Goal: Task Accomplishment & Management: Manage account settings

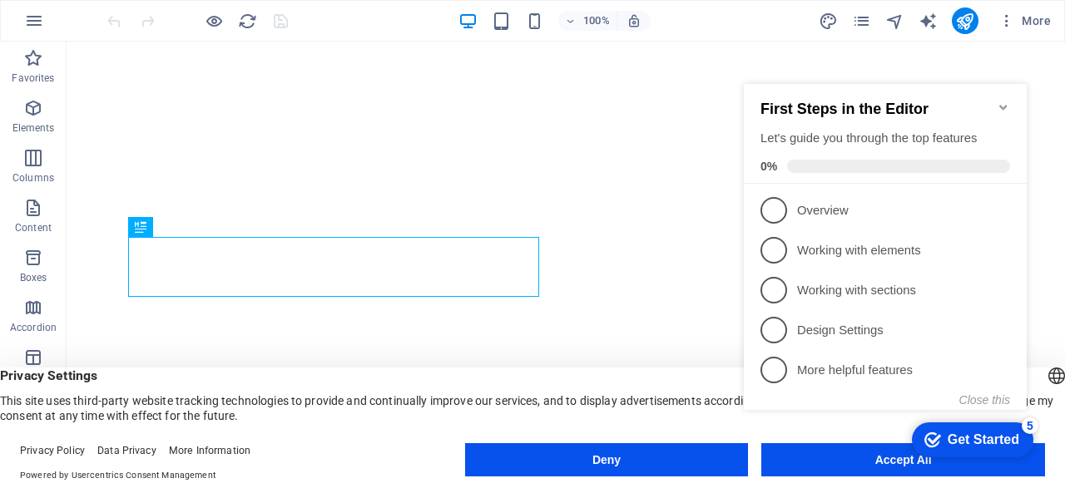
click div "checkmark Get Started 5 First Steps in the Editor Let's guide you through the t…"
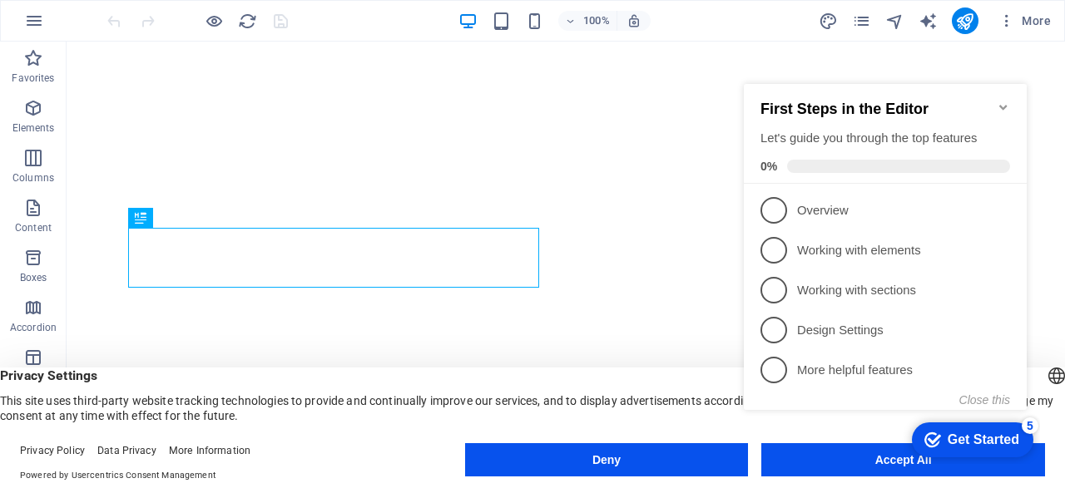
click div "checkmark Get Started 5 First Steps in the Editor Let's guide you through the t…"
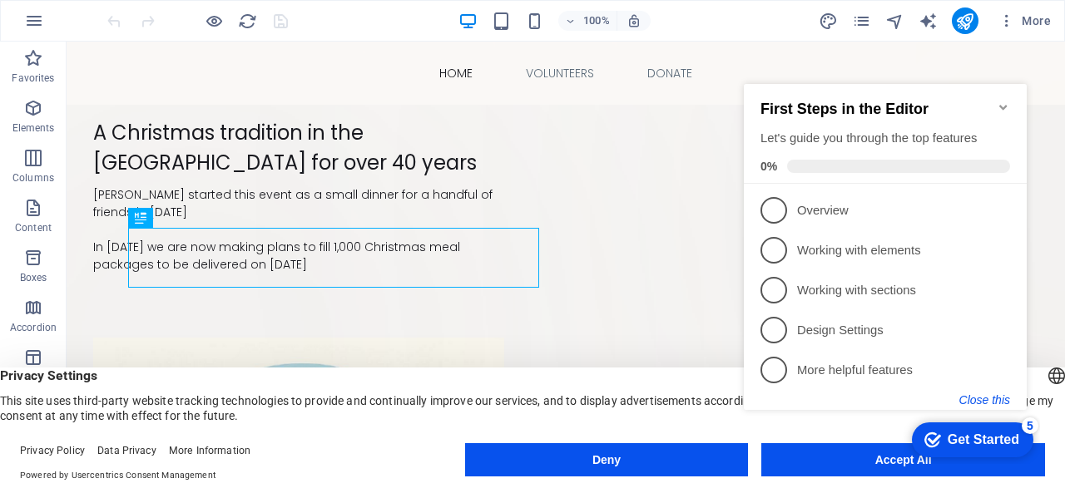
click at [979, 398] on button "Close this" at bounding box center [984, 400] width 51 height 13
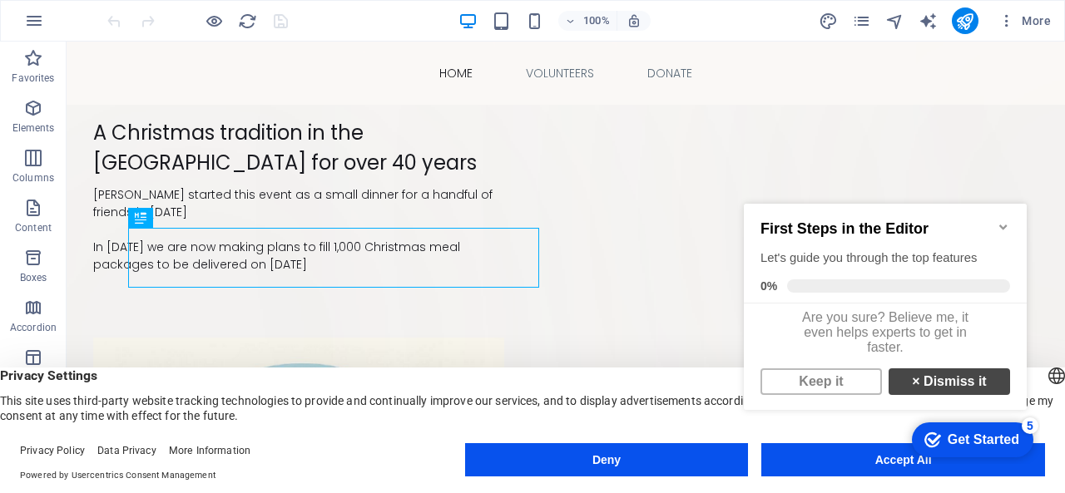
click at [945, 394] on link "× Dismiss it" at bounding box center [949, 382] width 121 height 27
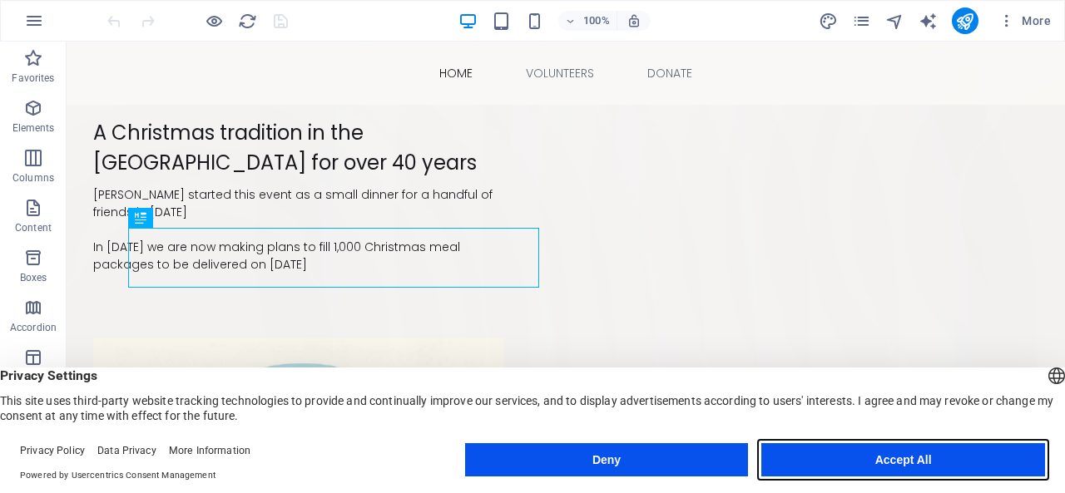
click at [904, 458] on button "Accept All" at bounding box center [903, 459] width 284 height 33
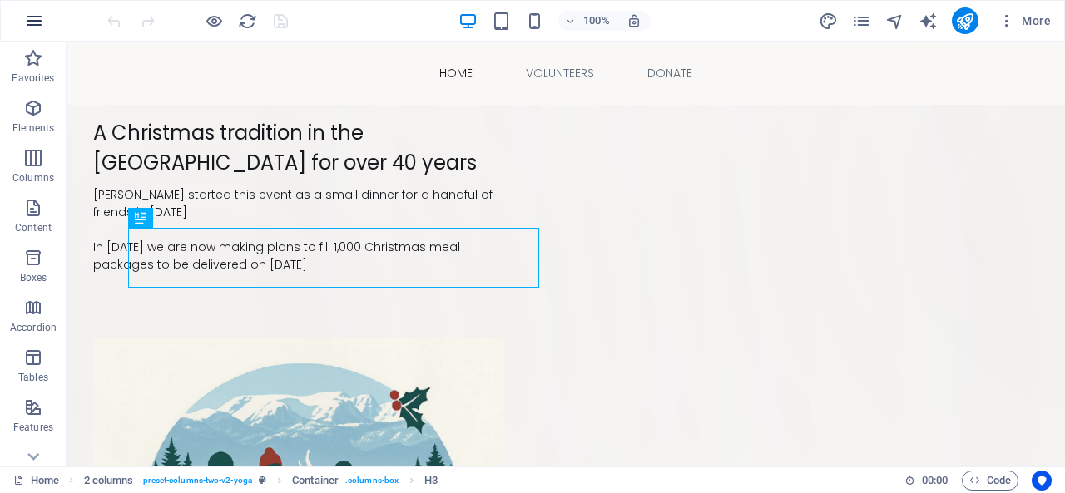
click at [40, 22] on icon "button" at bounding box center [34, 21] width 20 height 20
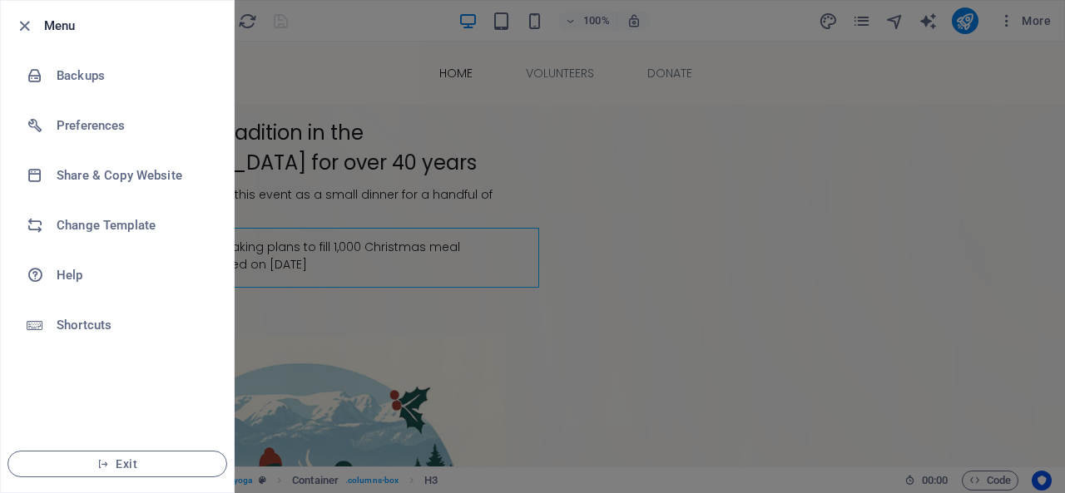
click at [621, 168] on div at bounding box center [532, 246] width 1065 height 493
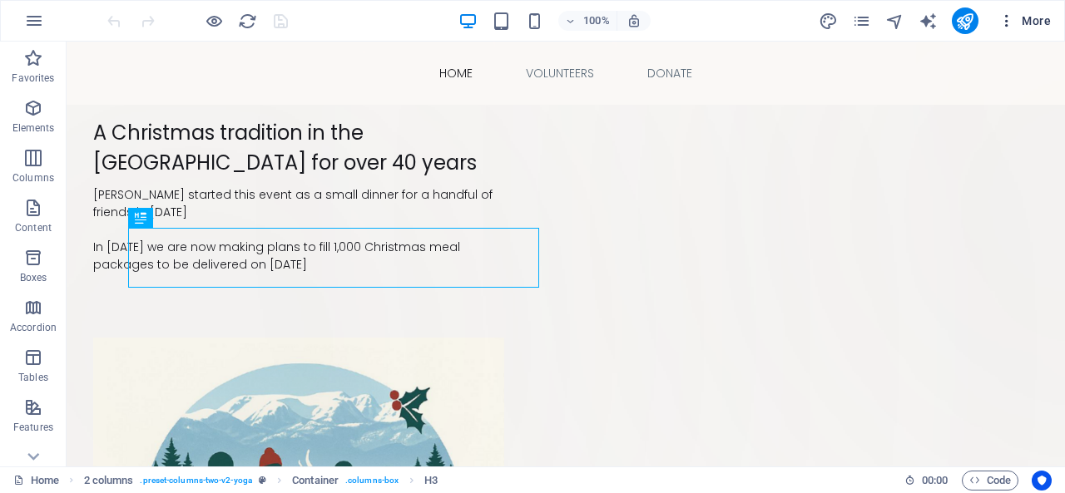
click at [1022, 19] on span "More" at bounding box center [1024, 20] width 52 height 17
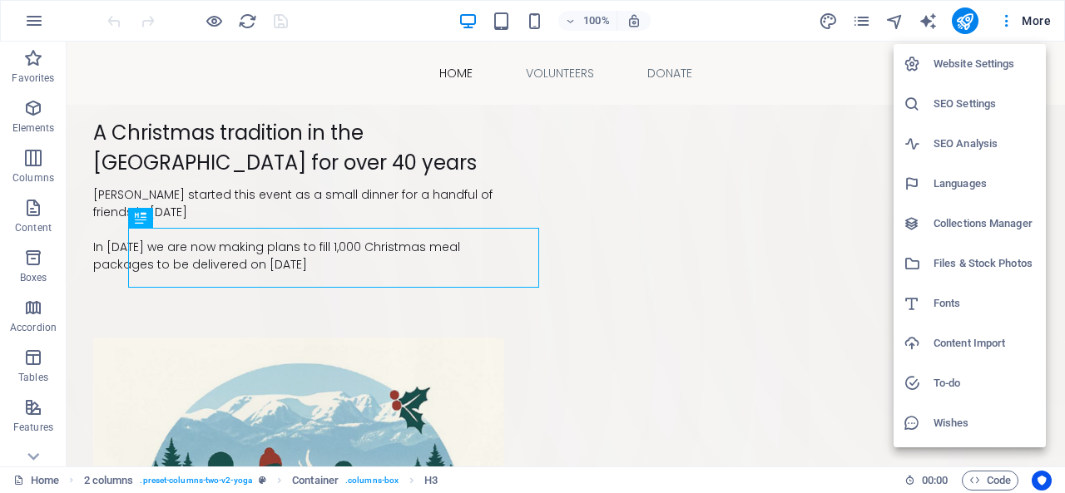
click at [486, 141] on div at bounding box center [532, 246] width 1065 height 493
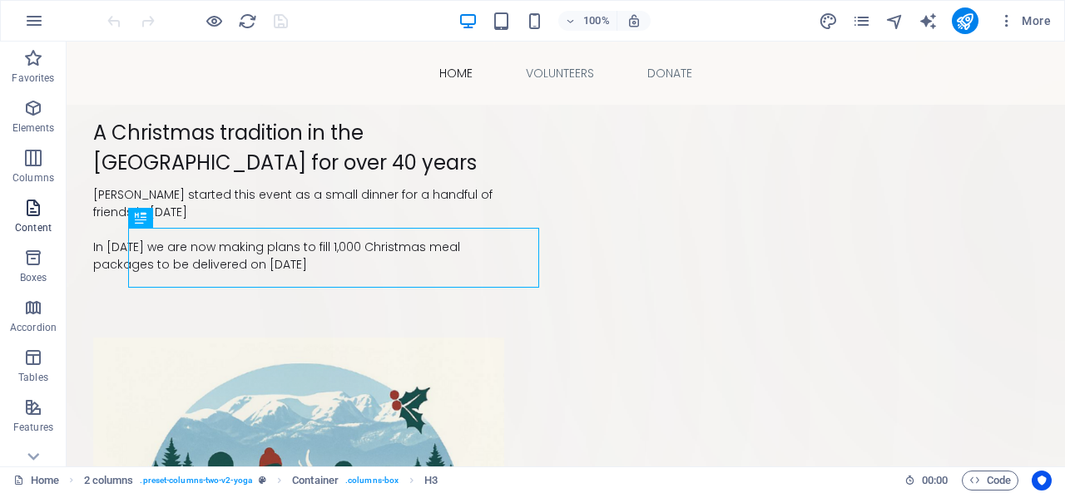
click at [33, 207] on icon "button" at bounding box center [33, 208] width 20 height 20
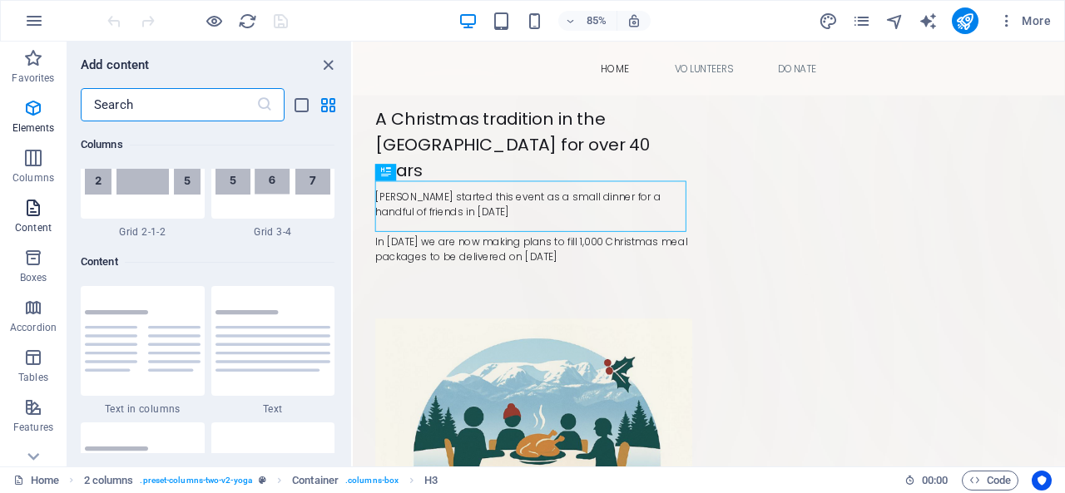
scroll to position [2911, 0]
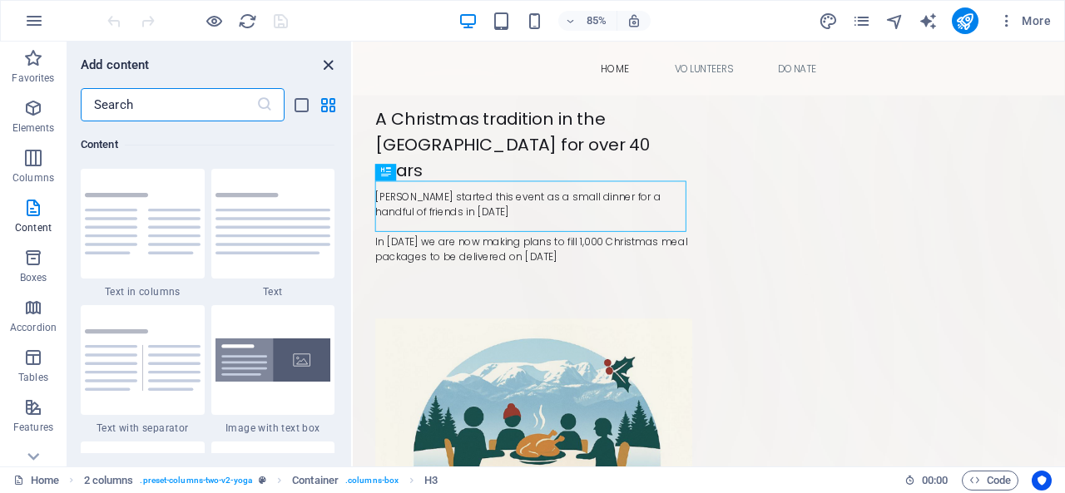
click at [330, 64] on icon "close panel" at bounding box center [328, 65] width 19 height 19
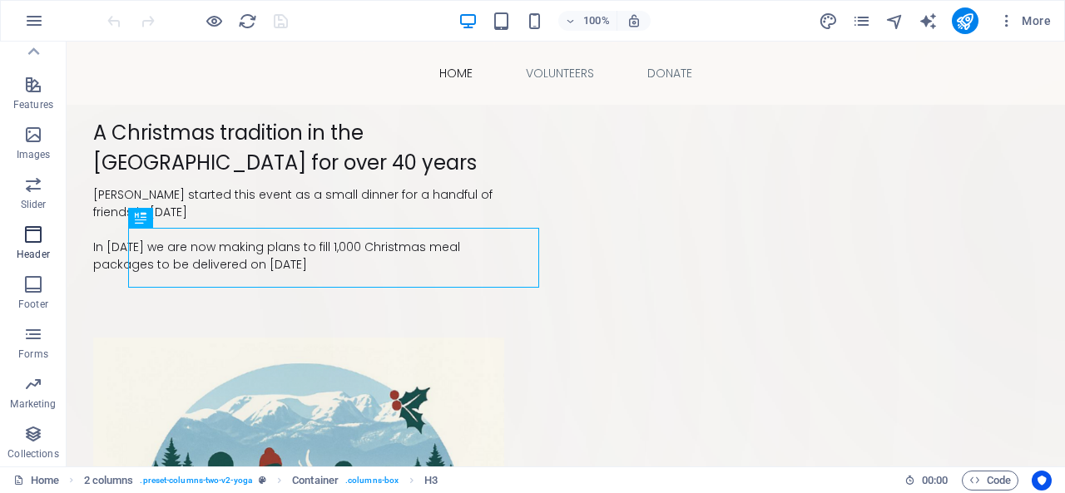
scroll to position [0, 0]
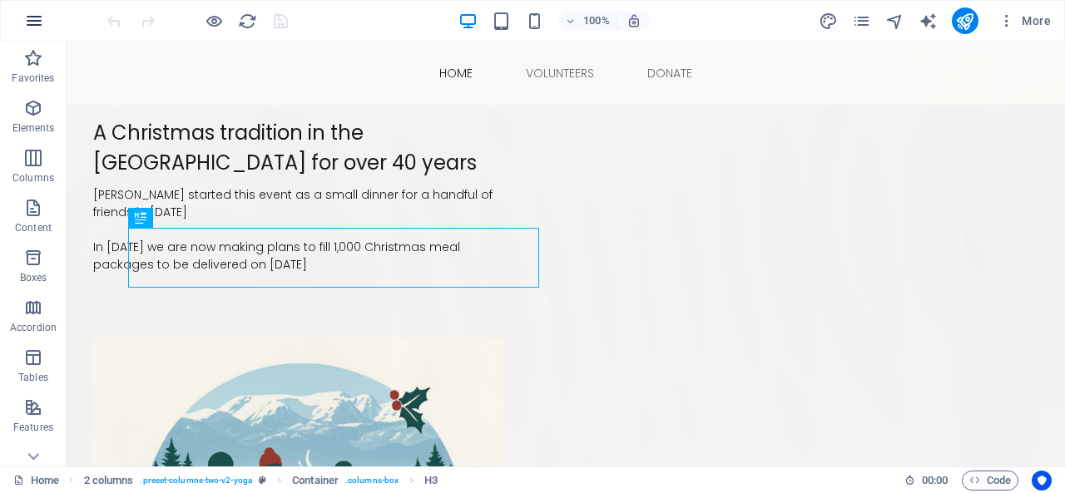
click at [37, 18] on icon "button" at bounding box center [34, 21] width 20 height 20
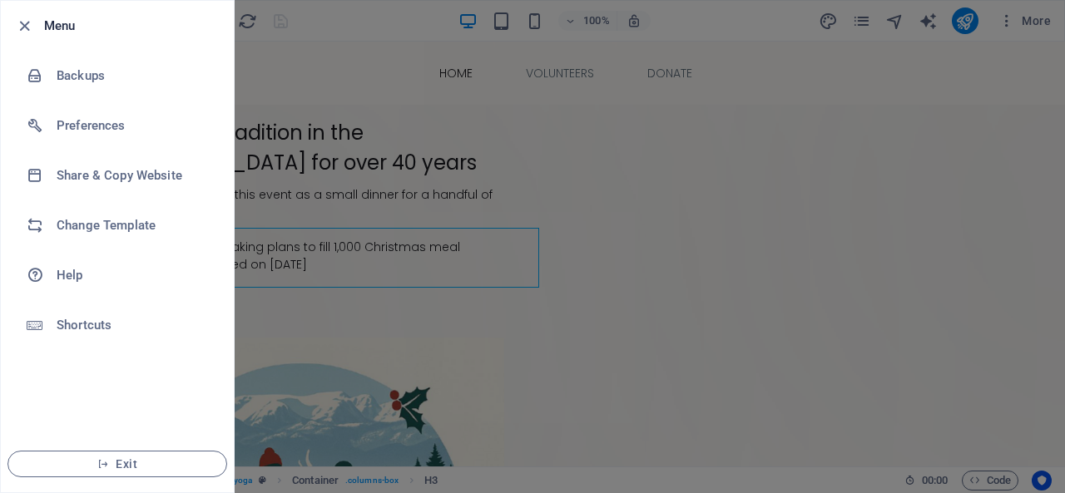
click at [458, 141] on div at bounding box center [532, 246] width 1065 height 493
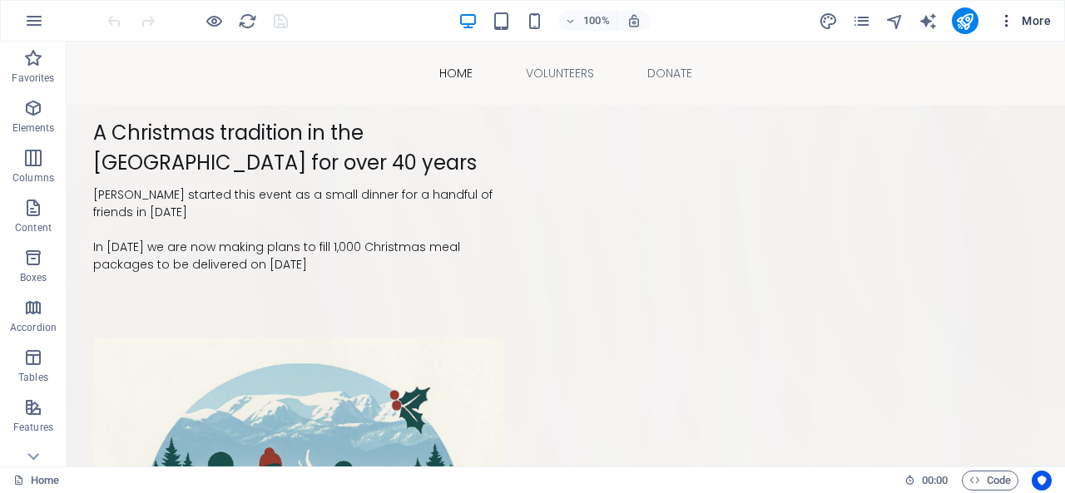
click at [1008, 19] on icon "button" at bounding box center [1006, 20] width 17 height 17
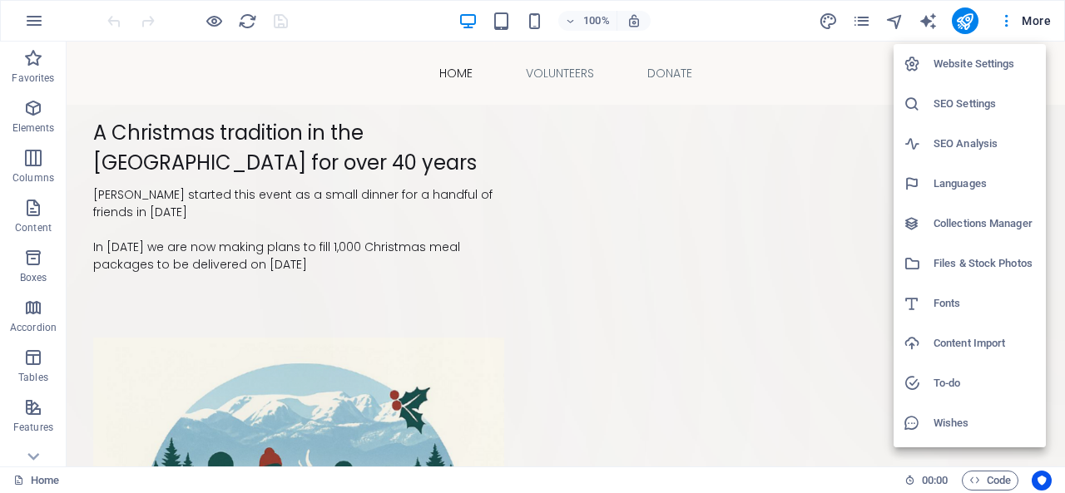
click at [969, 64] on h6 "Website Settings" at bounding box center [985, 64] width 102 height 20
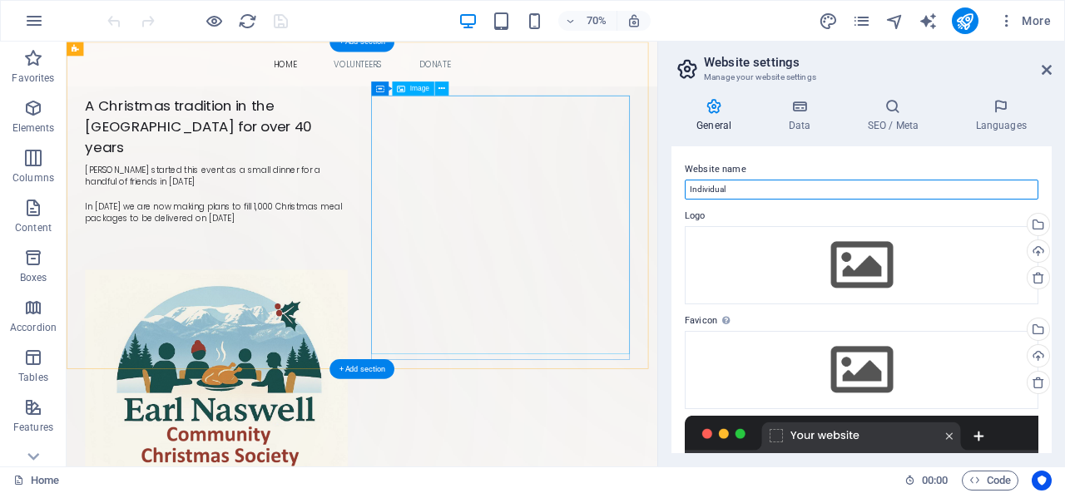
drag, startPoint x: 813, startPoint y: 234, endPoint x: 787, endPoint y: 256, distance: 34.2
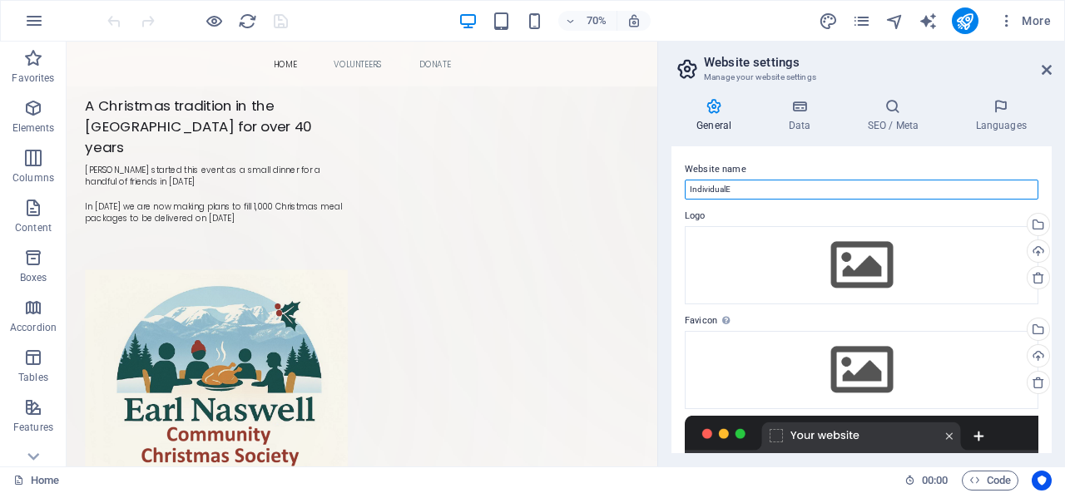
click at [754, 196] on input "IndividualE" at bounding box center [862, 190] width 354 height 20
type input "I"
type input "[PERSON_NAME] Community Christmas Society"
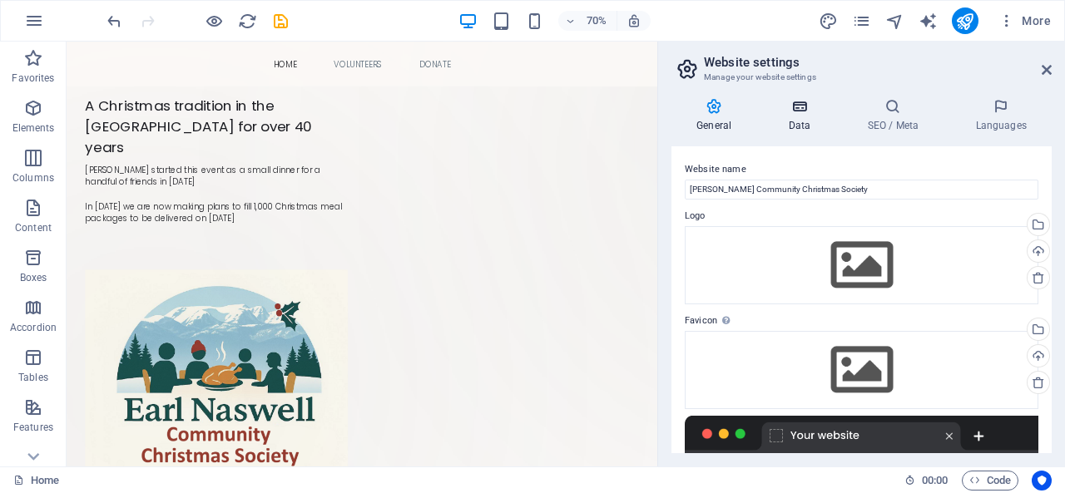
click at [800, 106] on icon at bounding box center [799, 106] width 72 height 17
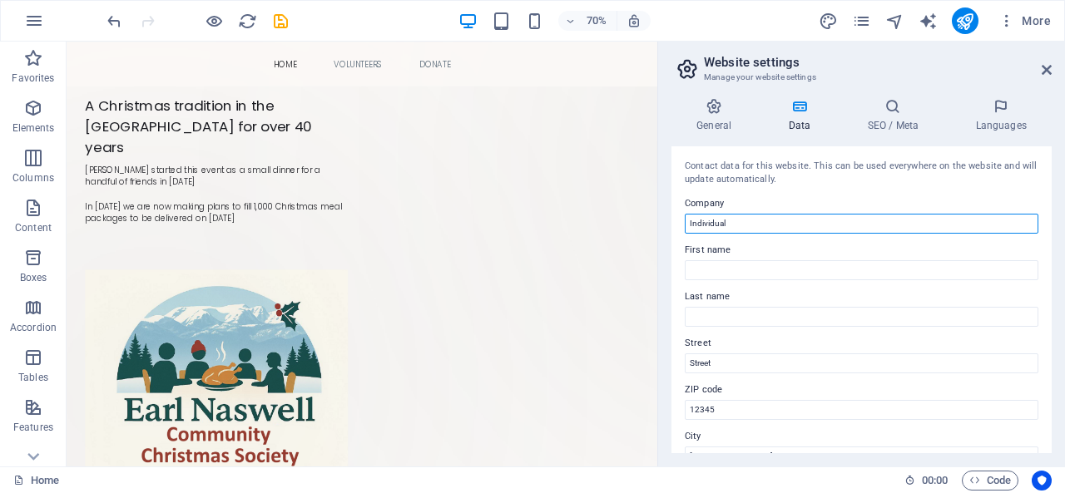
drag, startPoint x: 734, startPoint y: 220, endPoint x: 681, endPoint y: 226, distance: 52.8
click at [681, 226] on div "Contact data for this website. This can be used everywhere on the website and w…" at bounding box center [861, 299] width 380 height 307
type input "l"
type input "[PERSON_NAME] Community Christmas Society"
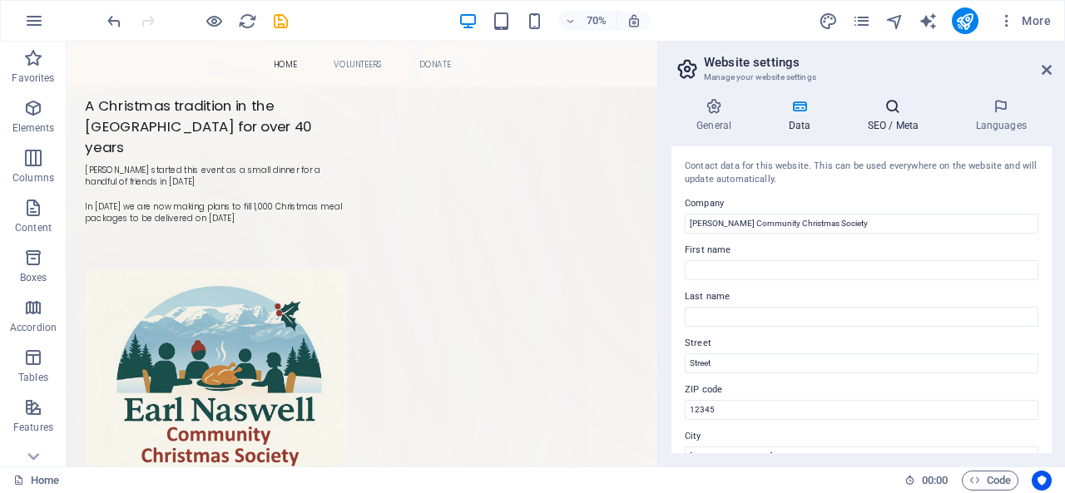
click at [895, 111] on icon at bounding box center [893, 106] width 102 height 17
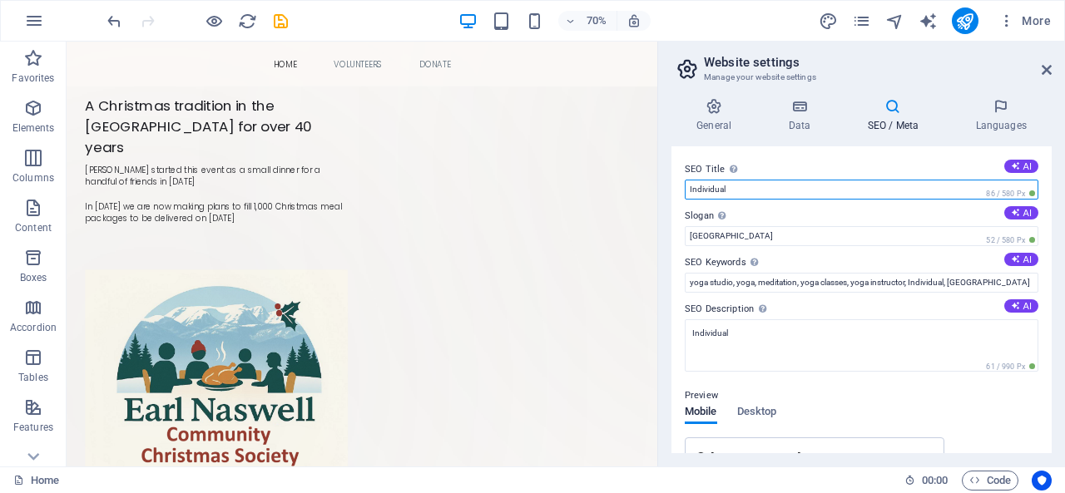
drag, startPoint x: 749, startPoint y: 186, endPoint x: 688, endPoint y: 195, distance: 61.4
click at [688, 195] on input "Individual" at bounding box center [862, 190] width 354 height 20
type input "[PERSON_NAME] Community Christmas Society"
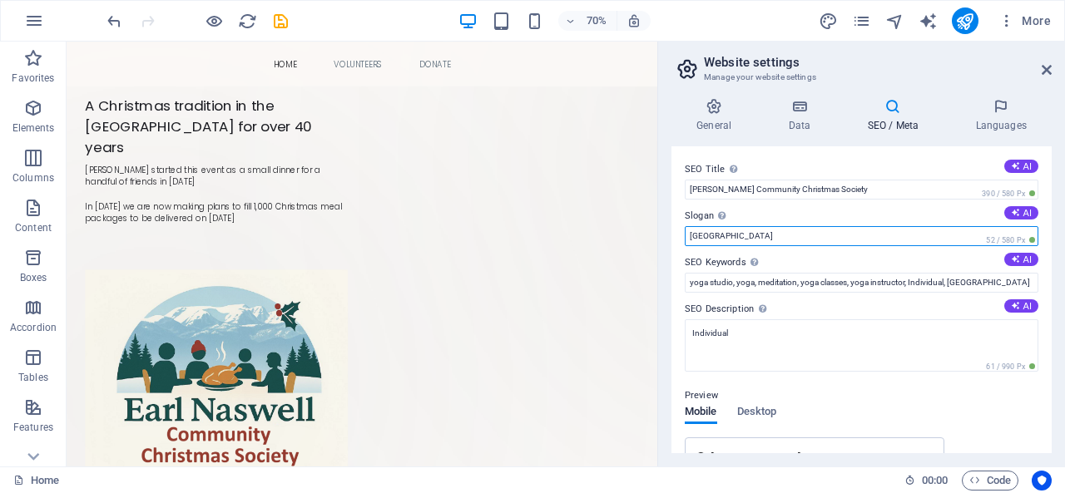
drag, startPoint x: 721, startPoint y: 231, endPoint x: 677, endPoint y: 235, distance: 43.5
click at [677, 235] on div "SEO Title The title of your website - make it something that stands out in sear…" at bounding box center [861, 299] width 380 height 307
type input "Christmas Charity"
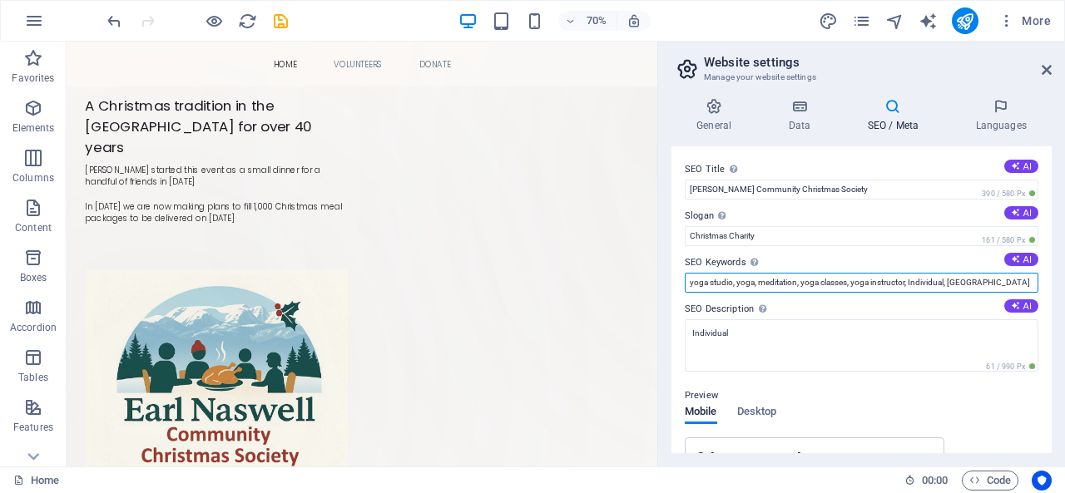
drag, startPoint x: 994, startPoint y: 282, endPoint x: 686, endPoint y: 282, distance: 307.9
click at [686, 282] on input "yoga studio, yoga, meditation, yoga classes, yoga instructor, Individual, [GEOG…" at bounding box center [862, 283] width 354 height 20
type input "Christmas, Charity, [GEOGRAPHIC_DATA], Community"
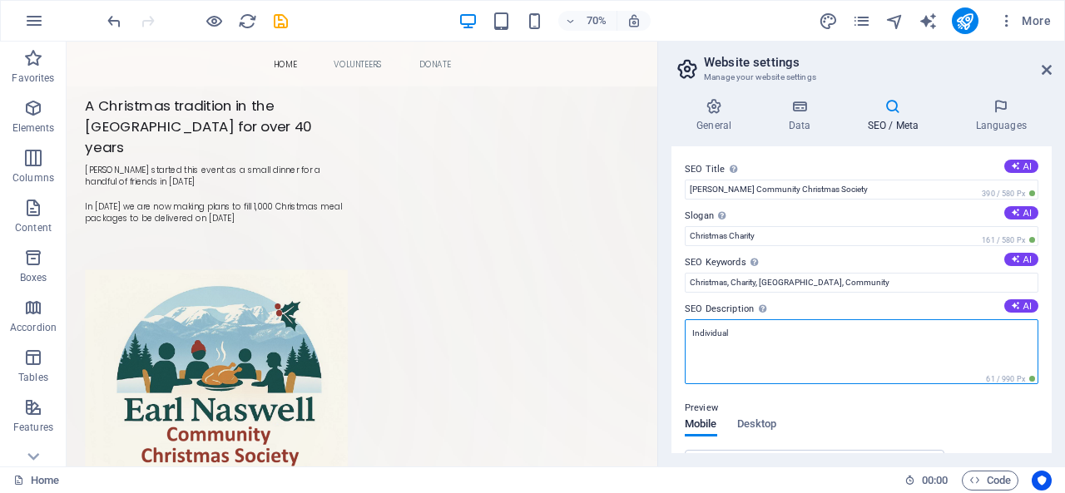
drag, startPoint x: 755, startPoint y: 339, endPoint x: 682, endPoint y: 338, distance: 72.4
click at [682, 338] on div "SEO Title The title of your website - make it something that stands out in sear…" at bounding box center [861, 299] width 380 height 307
type textarea "Christmas Charity in the [GEOGRAPHIC_DATA]"
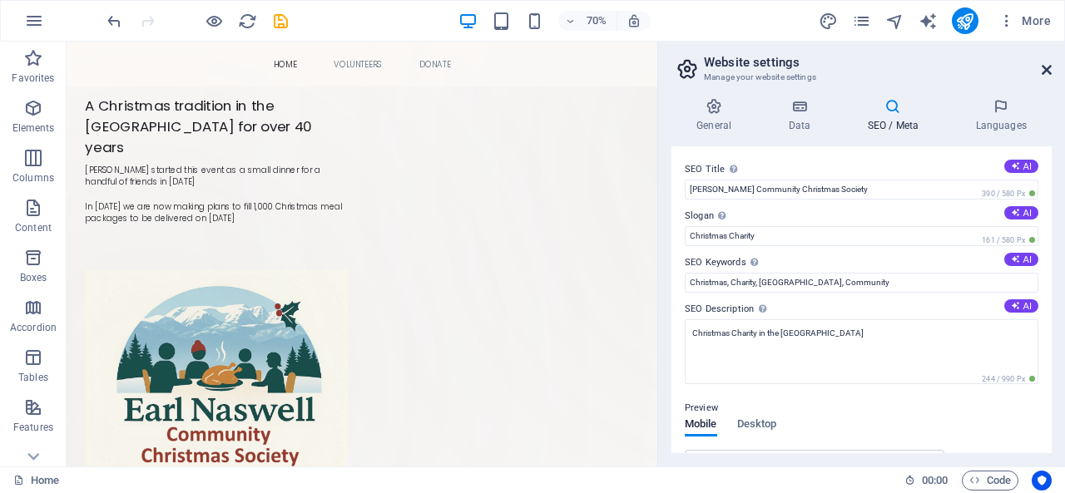
click at [1048, 67] on icon at bounding box center [1047, 69] width 10 height 13
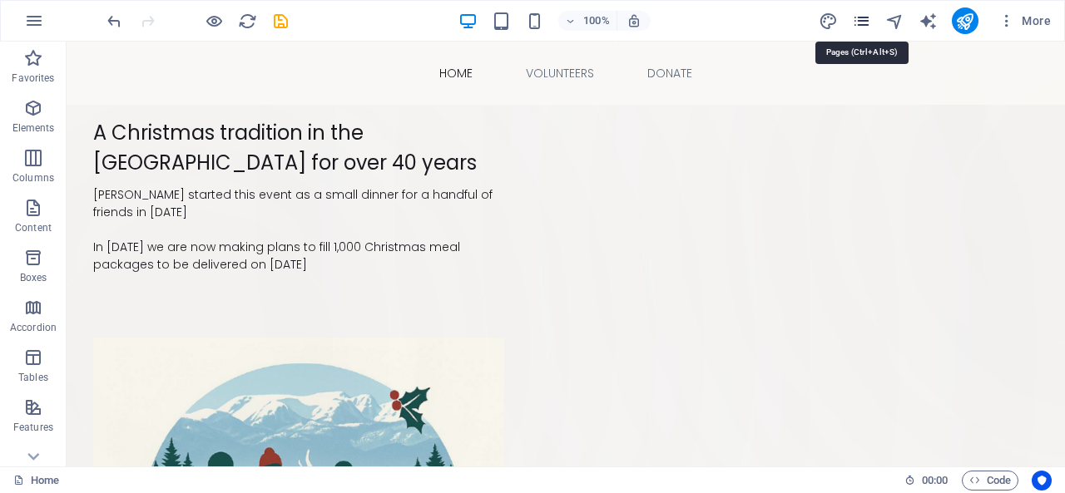
click at [865, 19] on icon "pages" at bounding box center [861, 21] width 19 height 19
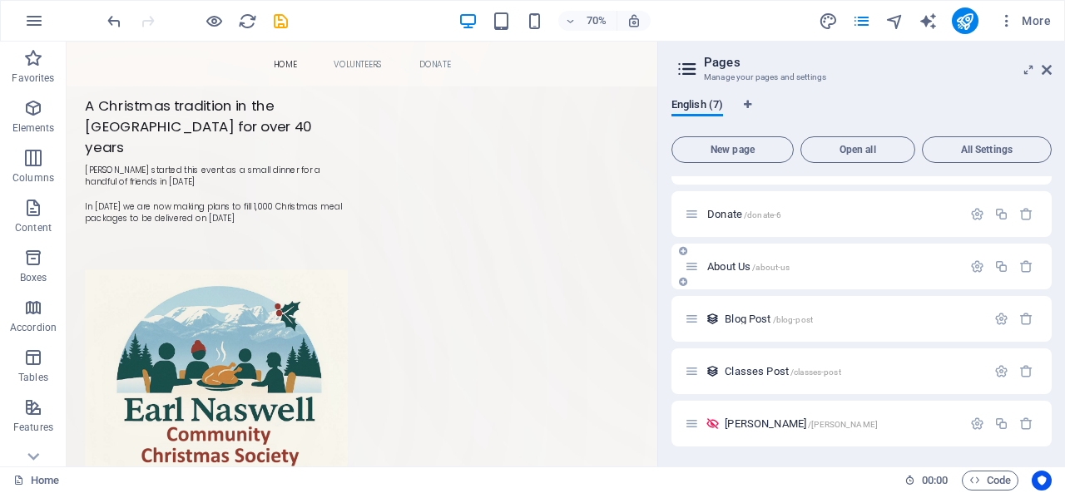
scroll to position [7, 0]
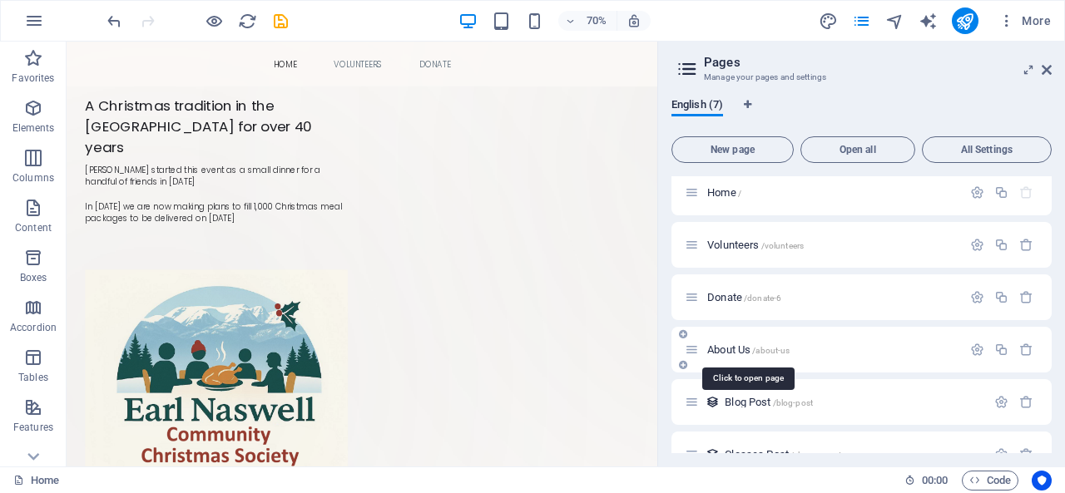
click at [732, 348] on span "About Us /about-us" at bounding box center [748, 350] width 82 height 12
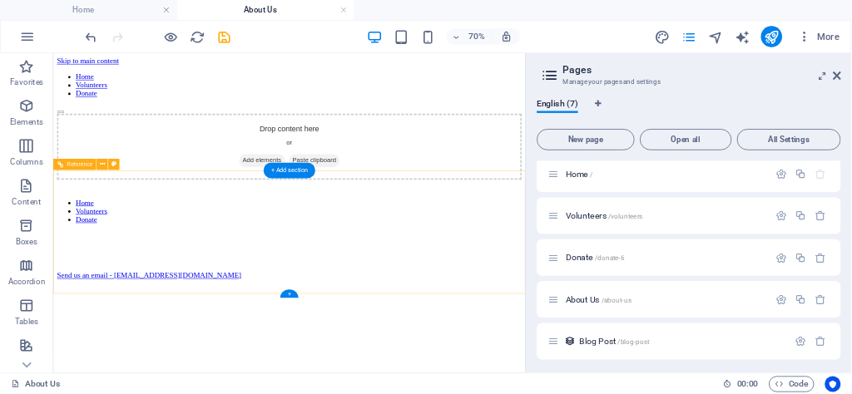
scroll to position [0, 0]
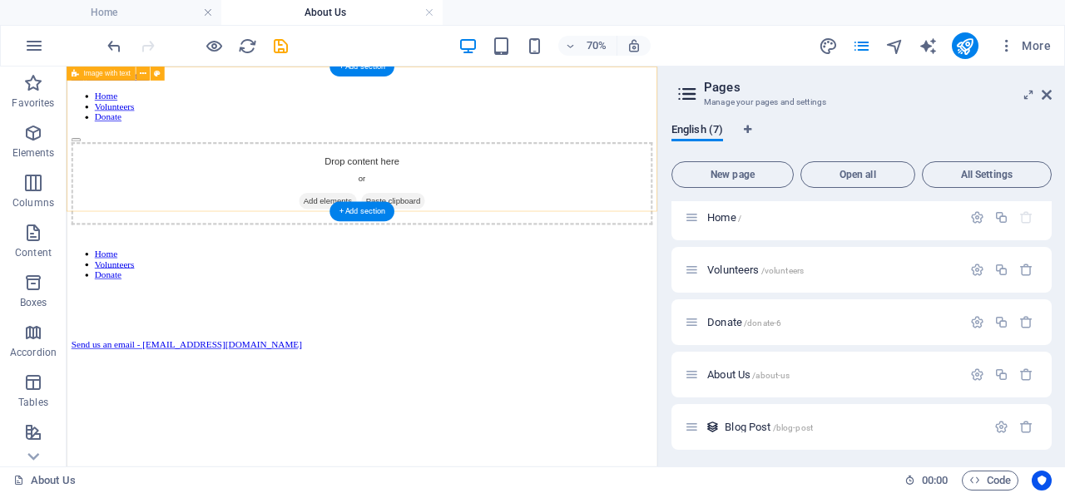
click at [424, 247] on span "Add elements" at bounding box center [440, 258] width 82 height 23
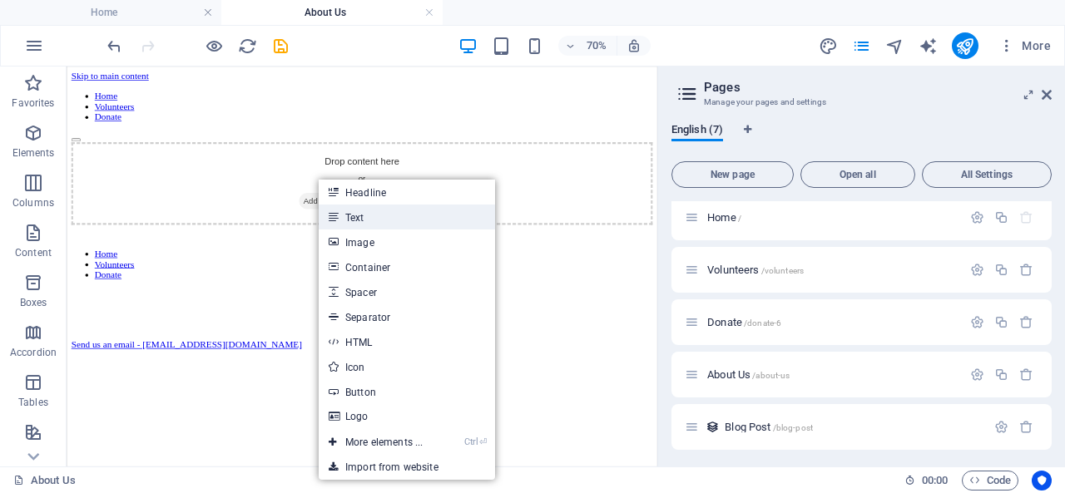
click at [365, 217] on link "Text" at bounding box center [407, 217] width 176 height 25
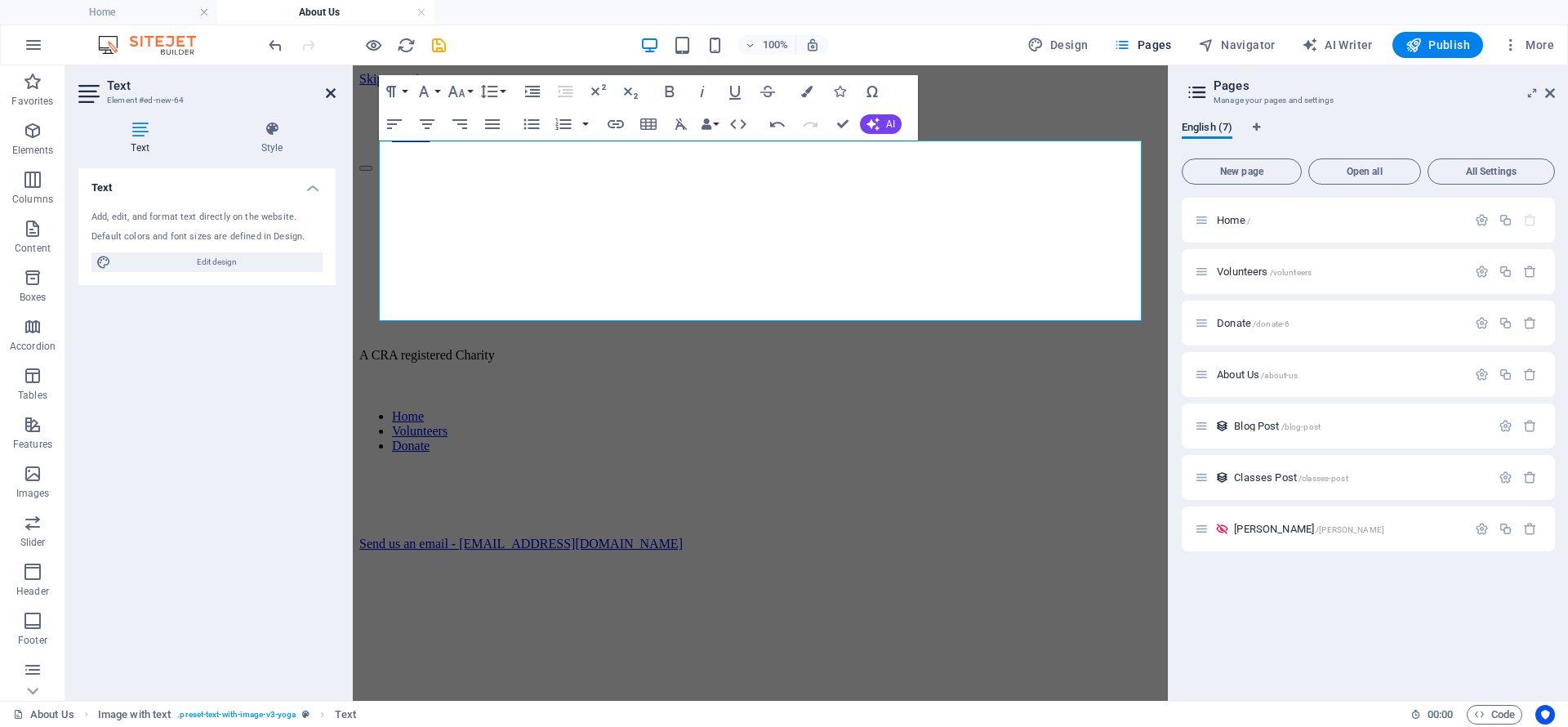
drag, startPoint x: 329, startPoint y: 92, endPoint x: 398, endPoint y: 164, distance: 99.7
click at [329, 91] on icon at bounding box center [331, 92] width 10 height 13
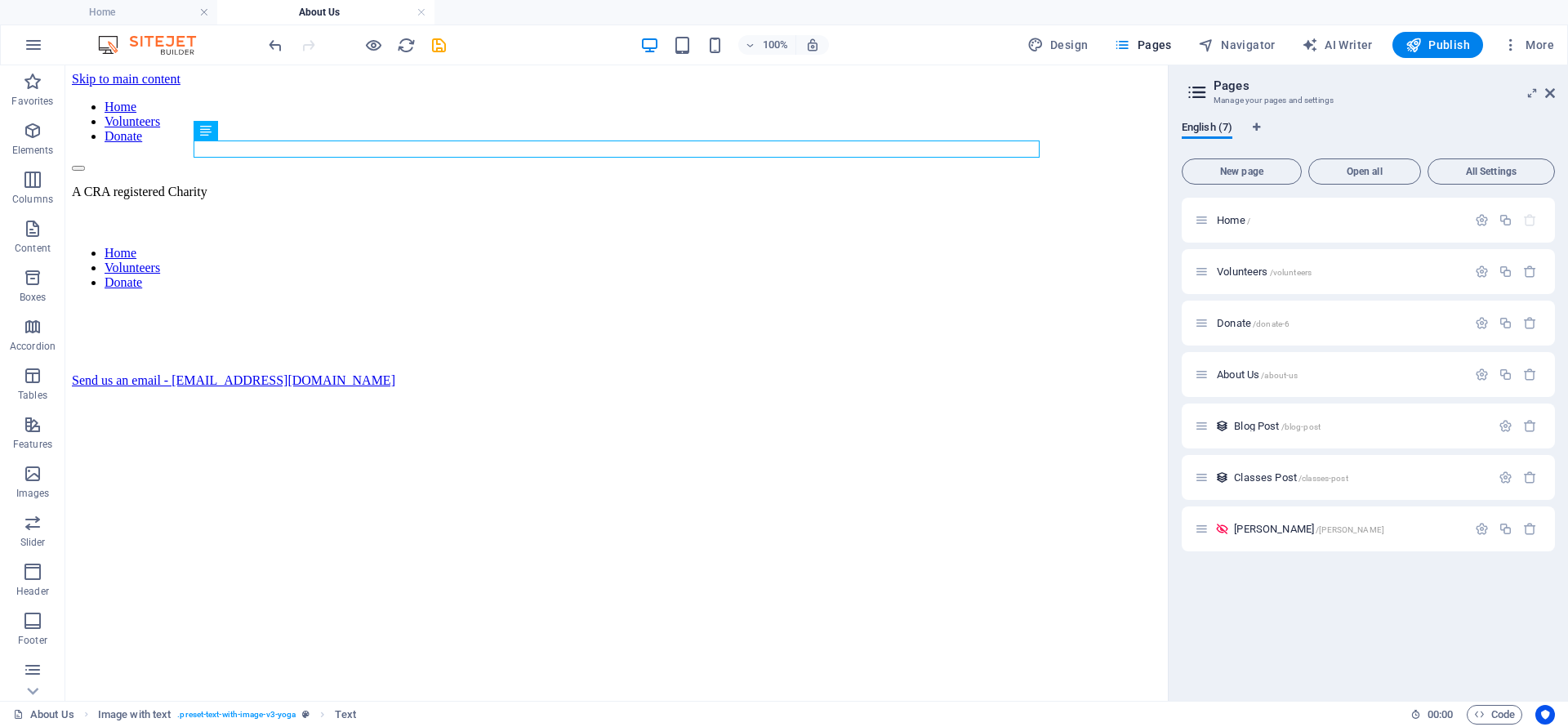
click at [586, 401] on html "Skip to main content Home Volunteers Donate A CRA registered Charity Home Volun…" at bounding box center [616, 234] width 1102 height 336
click at [513, 100] on nav "Home Volunteers Donate" at bounding box center [616, 122] width 1089 height 44
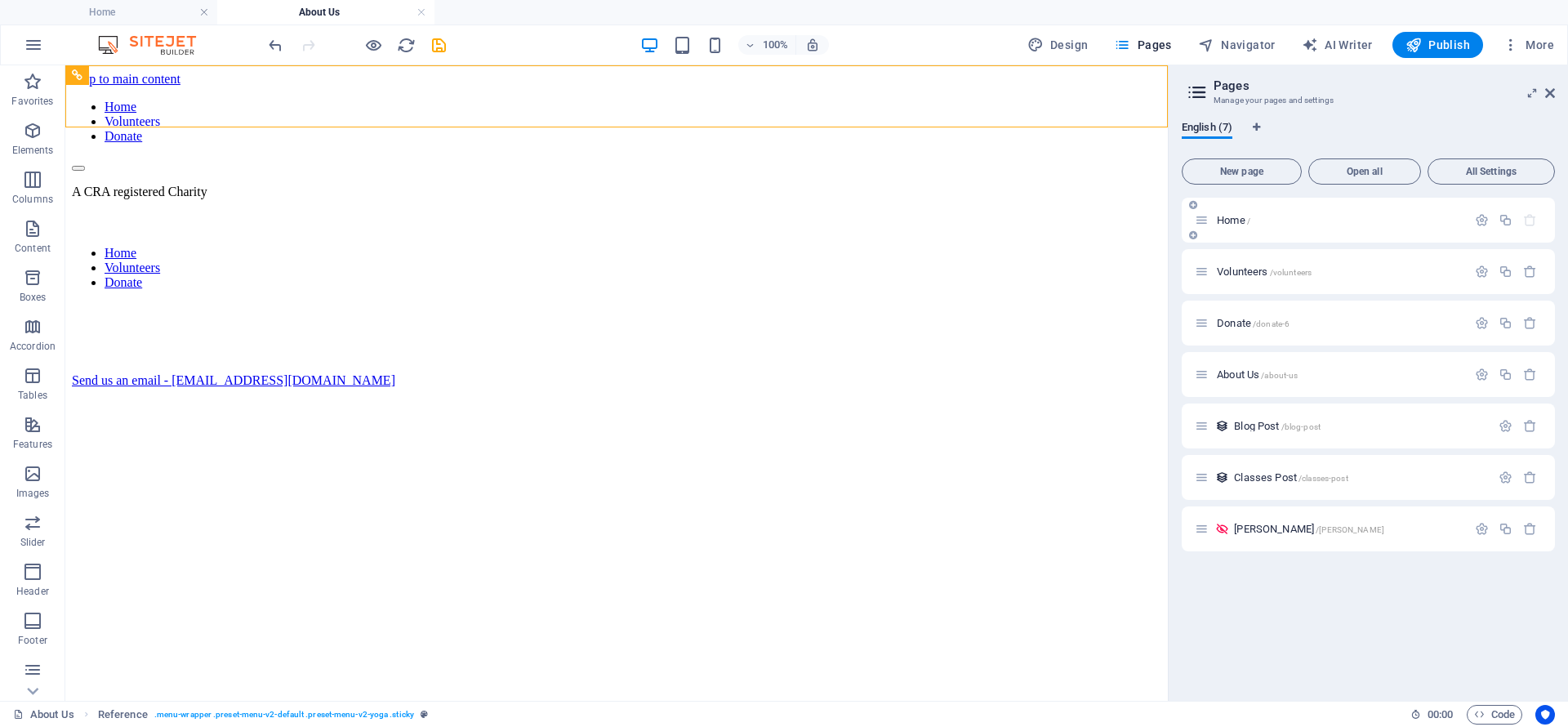
click at [1044, 222] on span "Home /" at bounding box center [1233, 220] width 33 height 12
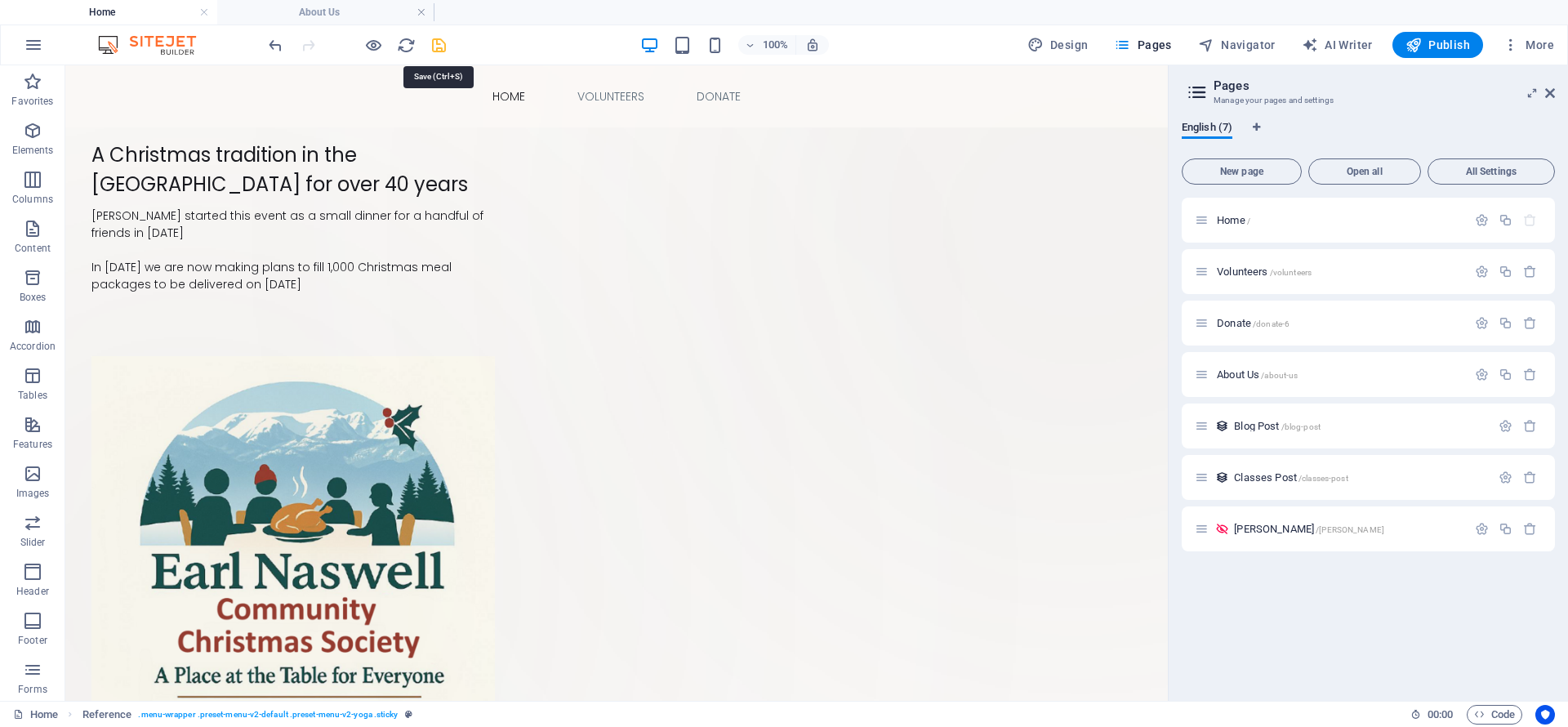
click at [442, 40] on icon "save" at bounding box center [439, 45] width 19 height 19
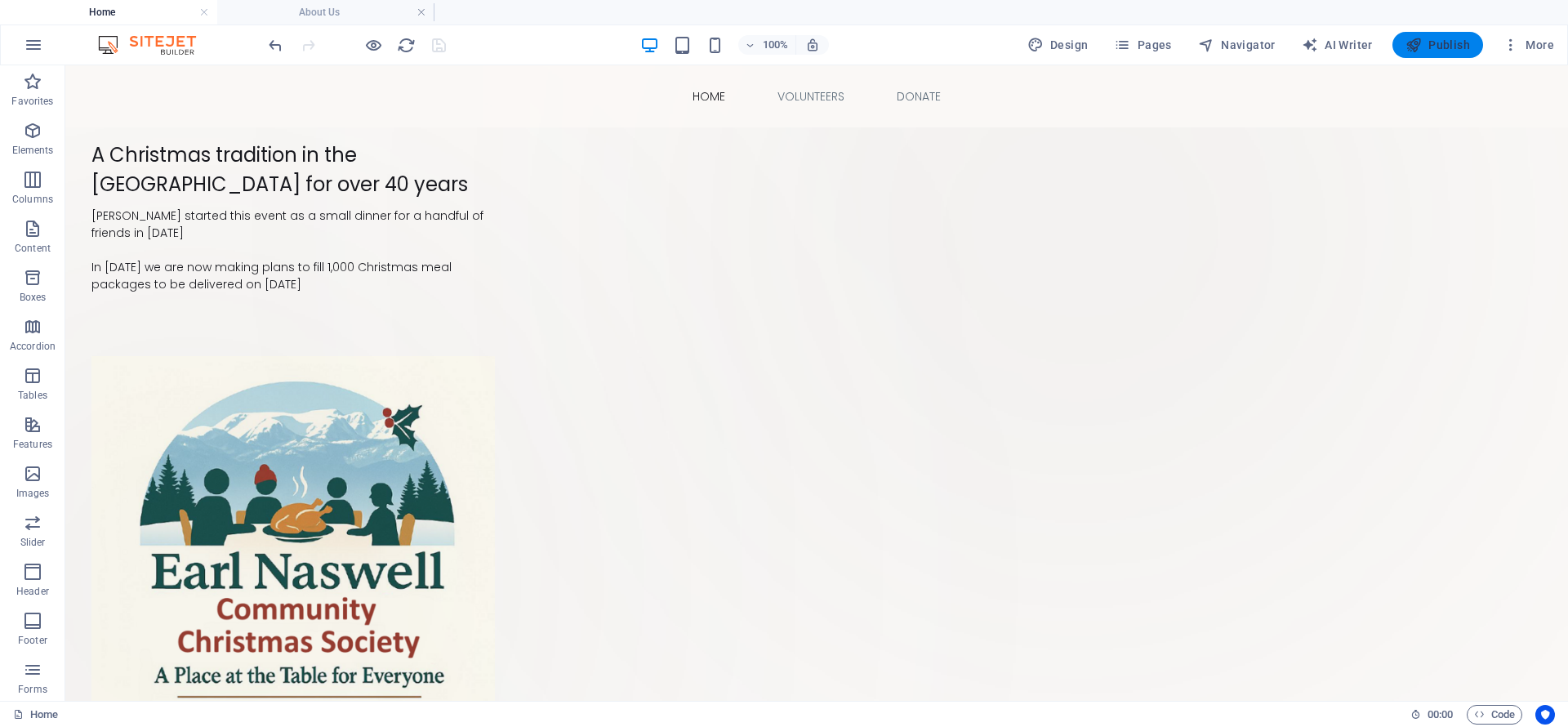
click at [1044, 40] on span "Publish" at bounding box center [1437, 44] width 65 height 17
